Goal: Find specific page/section: Find specific page/section

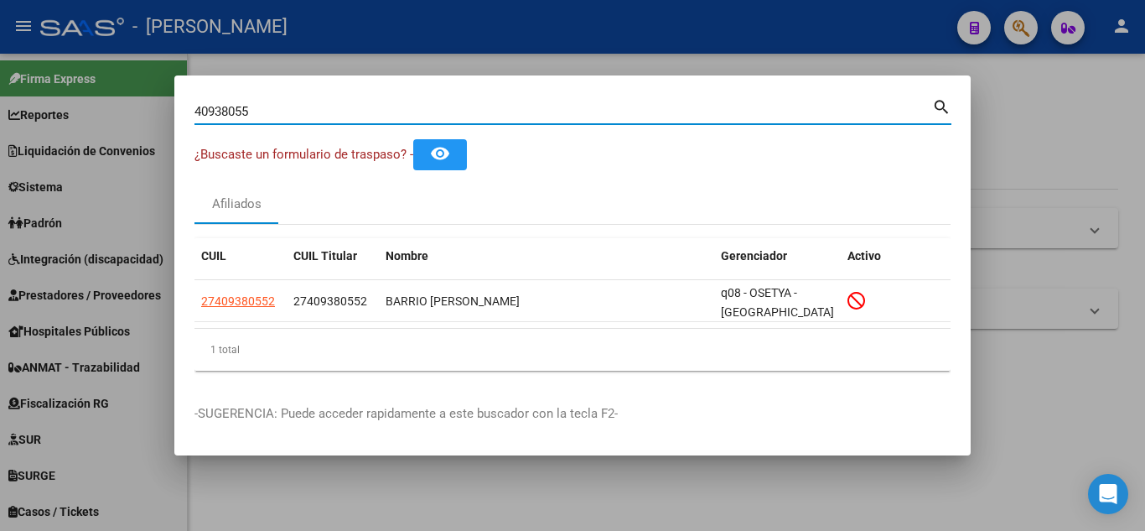
drag, startPoint x: 271, startPoint y: 106, endPoint x: 152, endPoint y: 107, distance: 119.0
click at [152, 107] on div "40938055 Buscar (apellido, dni, cuil, nro traspaso, cuit, obra social) search ¿…" at bounding box center [572, 265] width 1145 height 531
type input "42251471"
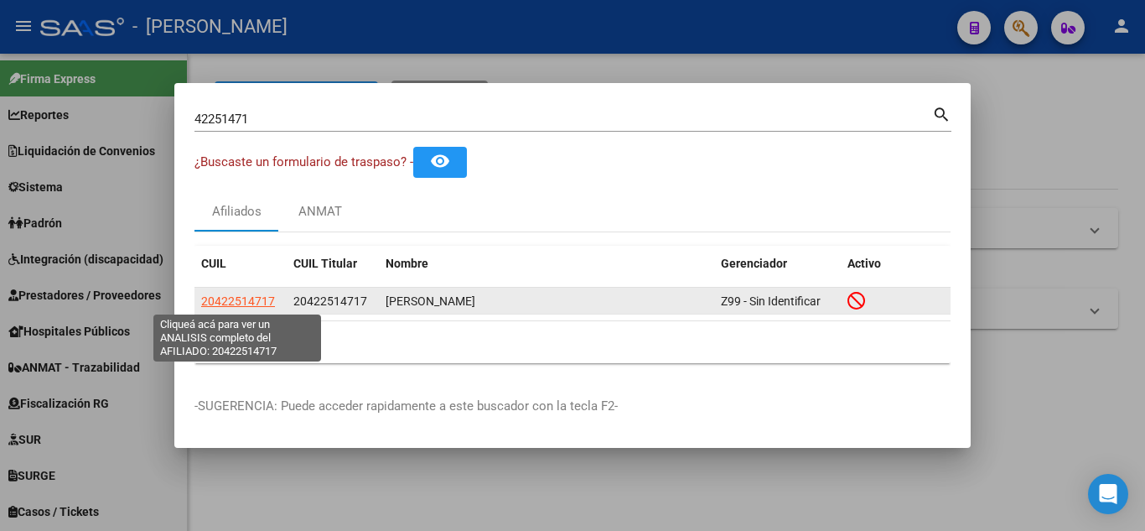
click at [230, 303] on span "20422514717" at bounding box center [238, 300] width 74 height 13
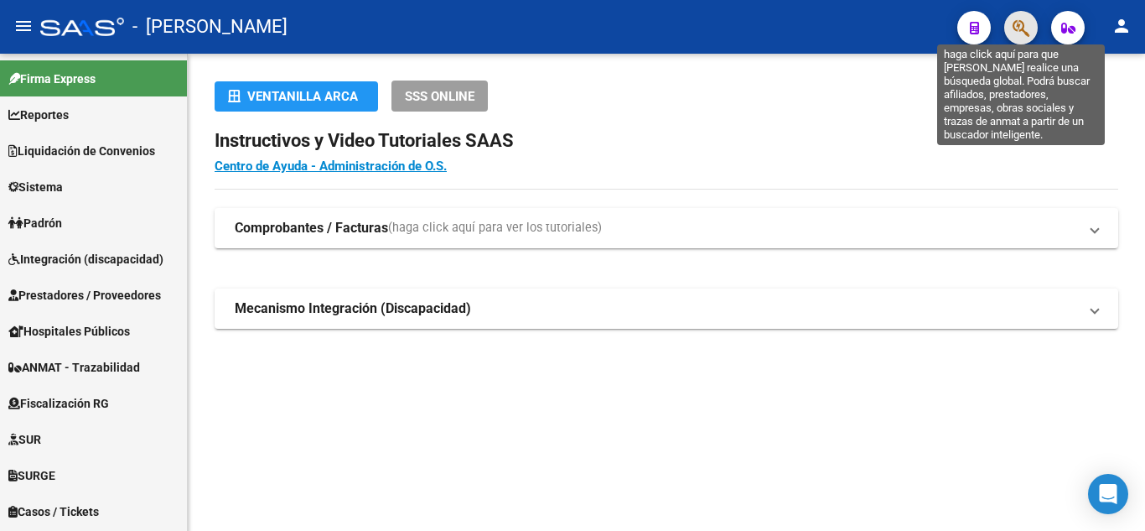
click at [1018, 28] on icon "button" at bounding box center [1020, 27] width 17 height 19
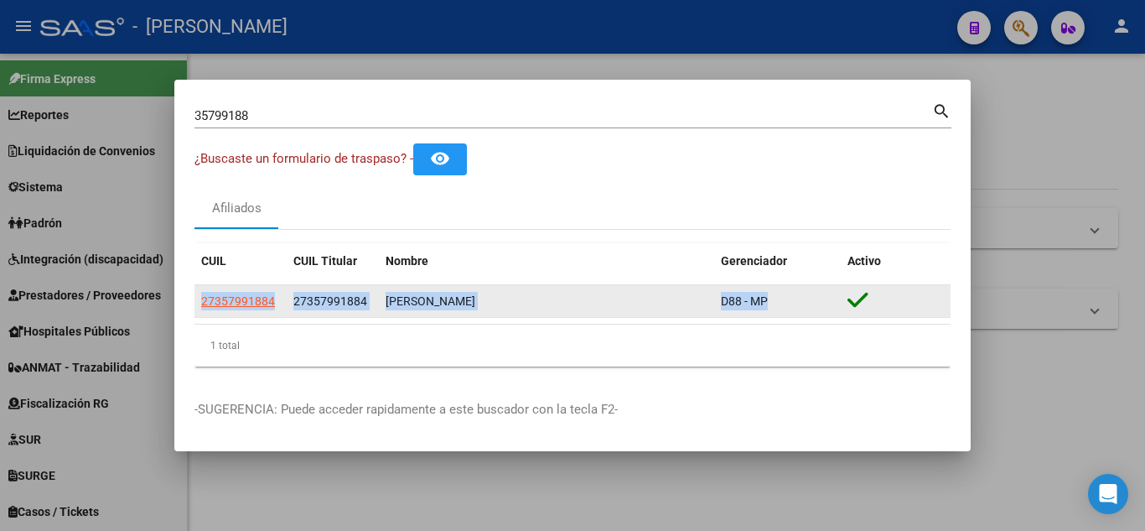
drag, startPoint x: 200, startPoint y: 303, endPoint x: 809, endPoint y: 308, distance: 608.5
click at [809, 308] on div "27357991884 27357991884 ACEVEDO JAQUELINE DAIANA D88 - MP" at bounding box center [572, 302] width 756 height 34
copy div "27357991884 27357991884 ACEVEDO JAQUELINE DAIANA D88 - MP"
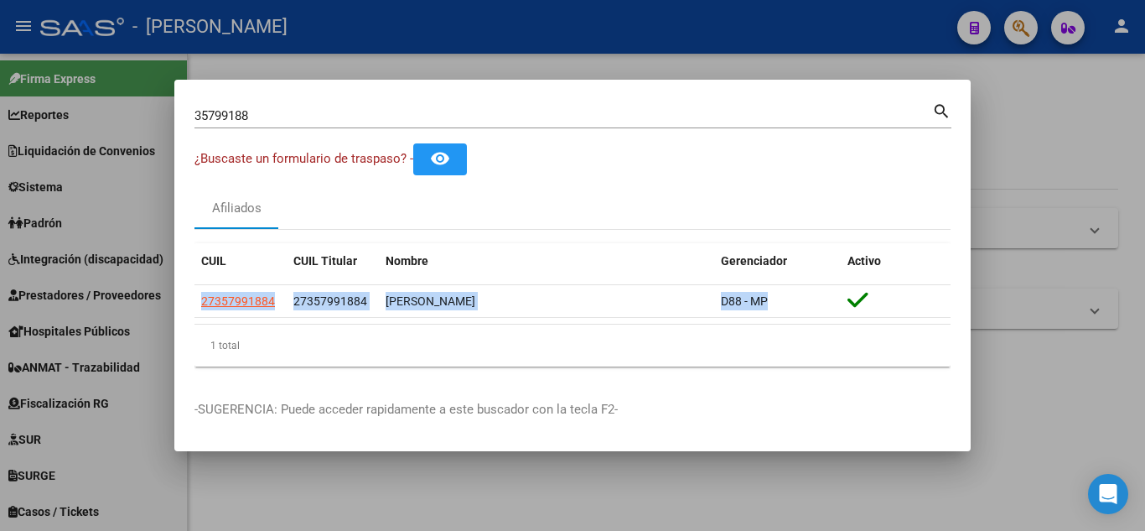
copy div "27357991884 27357991884 ACEVEDO JAQUELINE DAIANA D88 - MP"
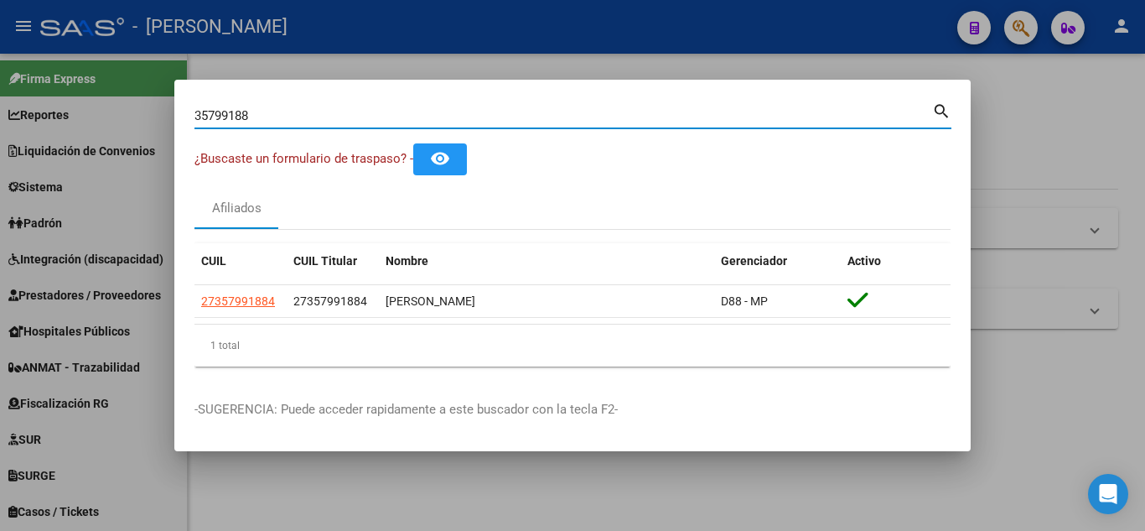
drag, startPoint x: 133, startPoint y: 115, endPoint x: 57, endPoint y: 105, distance: 76.9
click at [69, 101] on div "35799188 Buscar (apellido, dni, cuil, nro traspaso, cuit, obra social) search ¿…" at bounding box center [572, 265] width 1145 height 531
paste input "95761164"
type input "95761164"
